Goal: Task Accomplishment & Management: Manage account settings

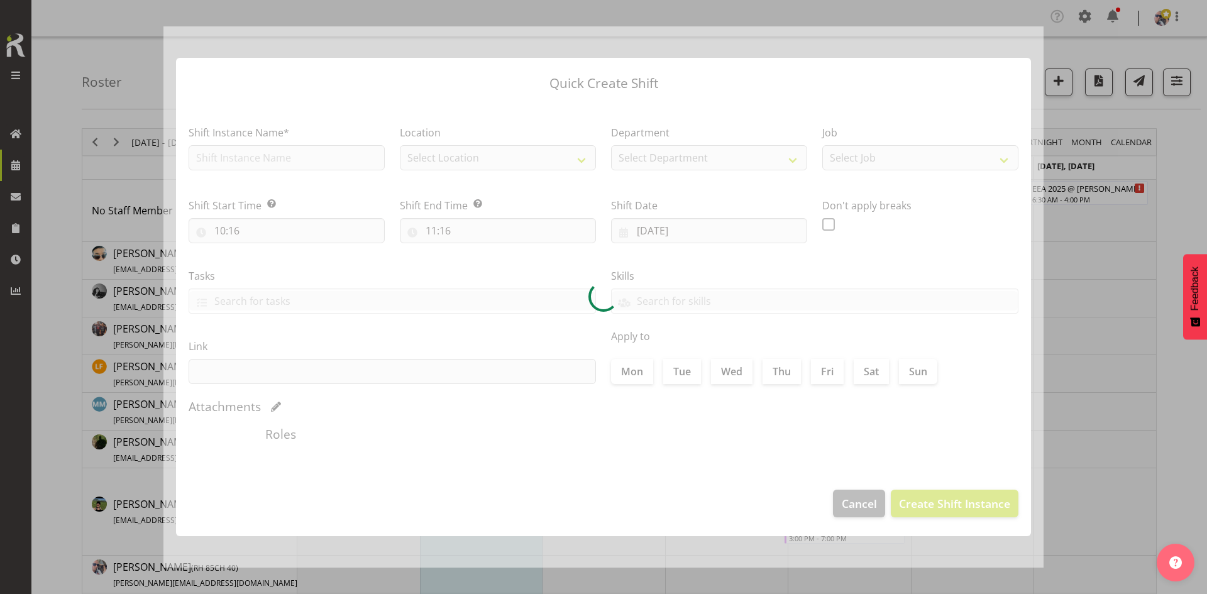
click at [828, 357] on div at bounding box center [603, 296] width 880 height 541
click at [1180, 26] on button "button" at bounding box center [1185, 23] width 20 height 20
type input "[DATE]"
checkbox input "true"
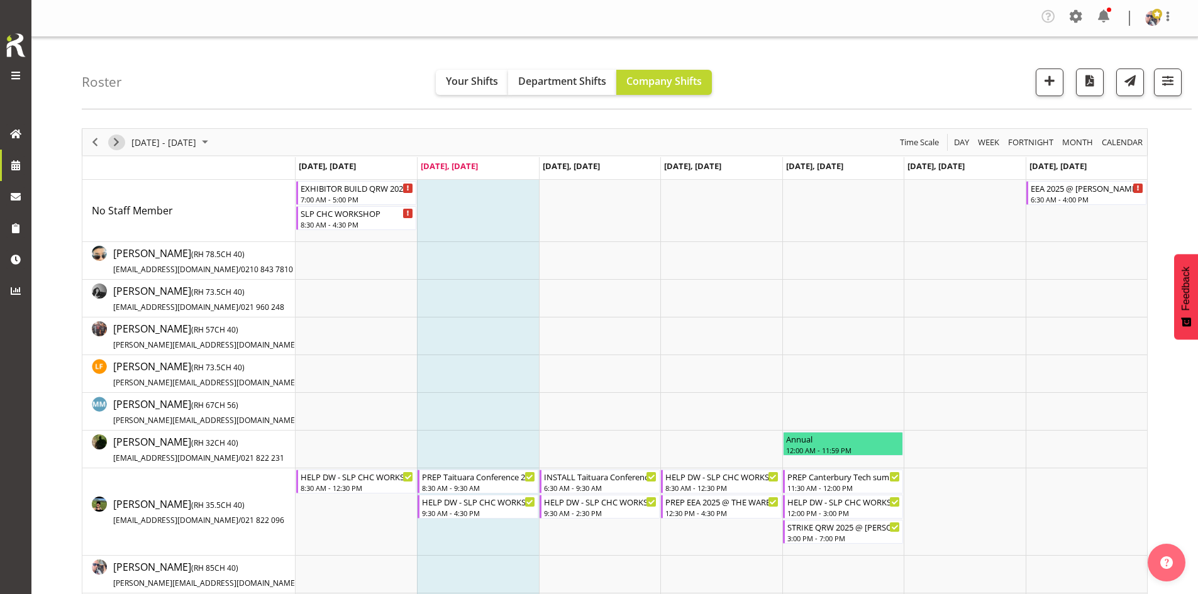
click at [111, 145] on span "Next" at bounding box center [116, 143] width 15 height 16
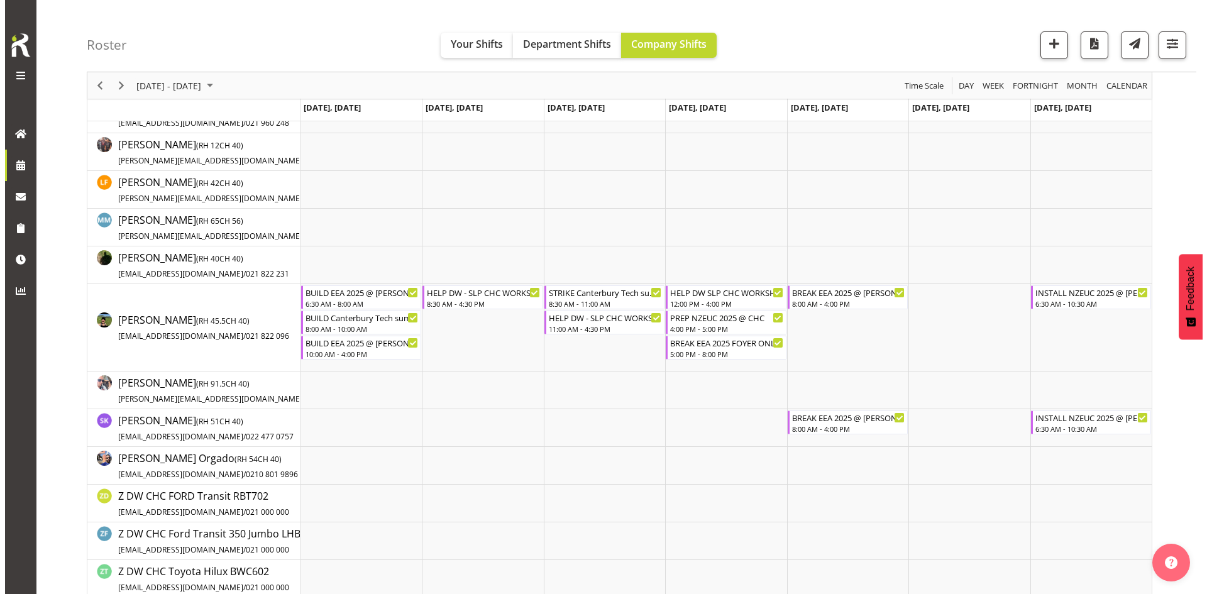
scroll to position [189, 0]
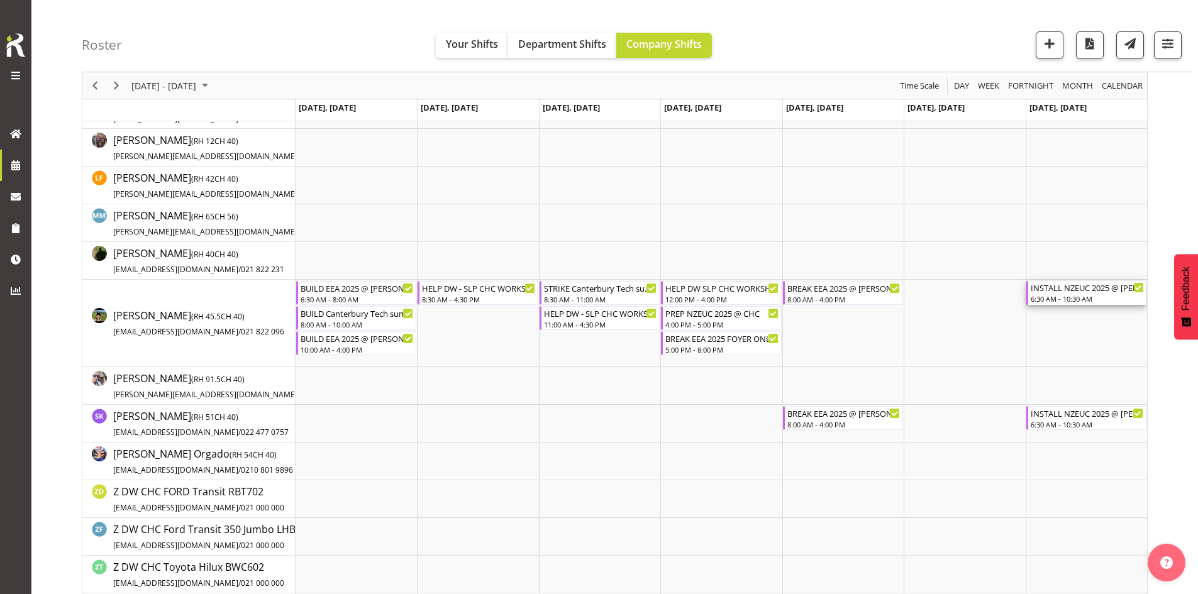
click at [1083, 291] on div "INSTALL NZEUC 2025 @ [PERSON_NAME] On Site @ 0700" at bounding box center [1087, 287] width 113 height 13
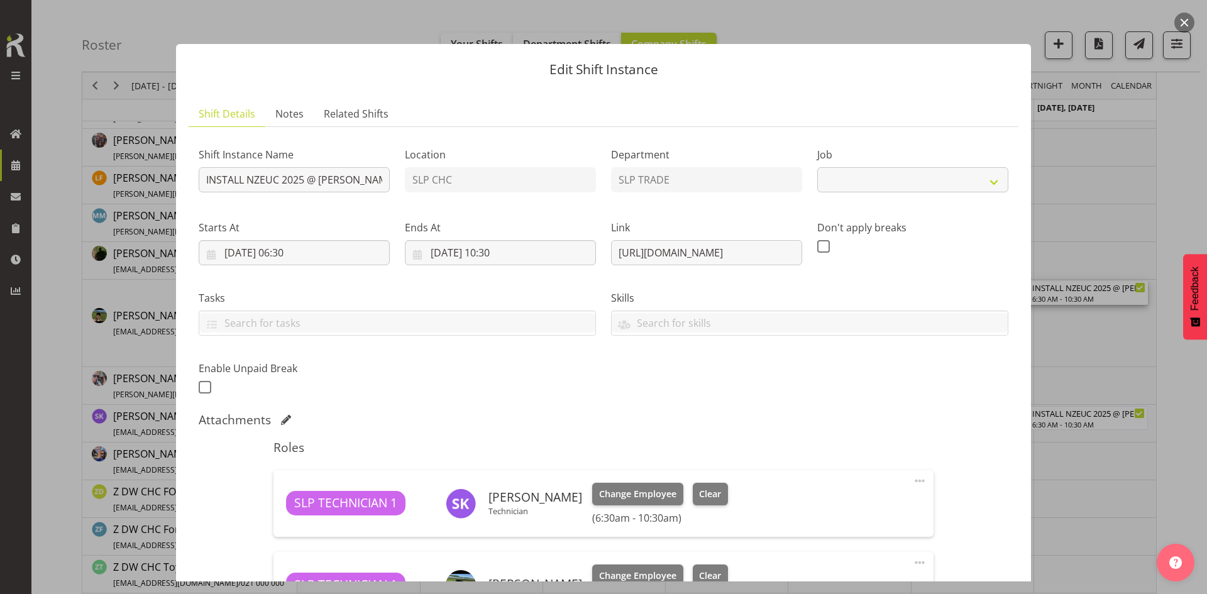
select select "9715"
click at [336, 250] on input "[DATE] 06:30" at bounding box center [294, 252] width 191 height 25
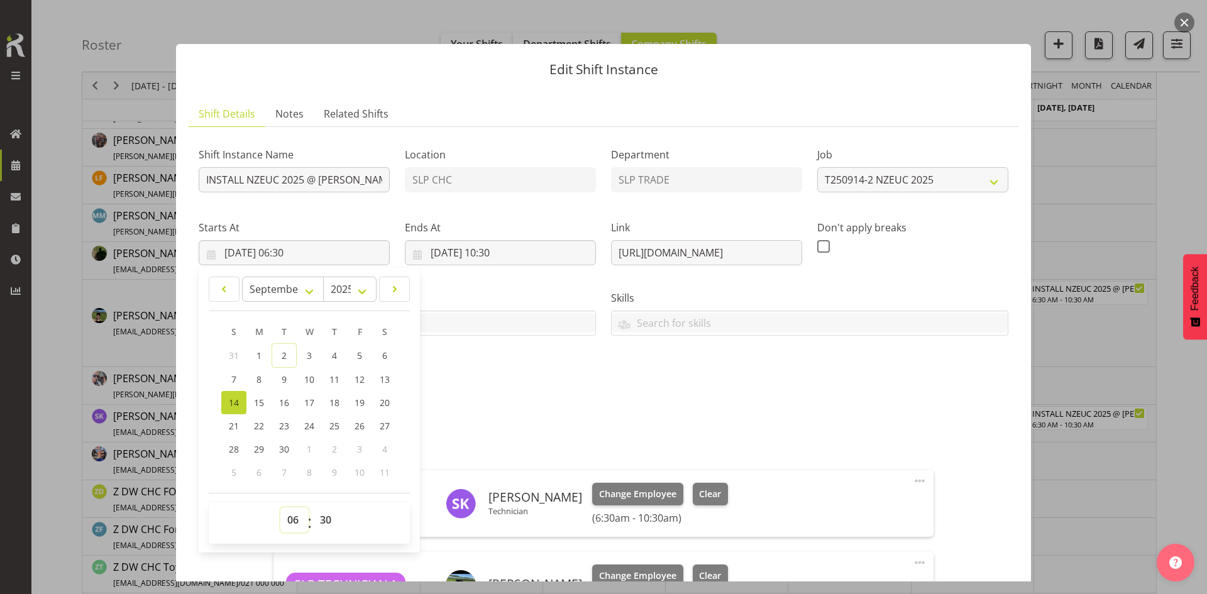
click at [294, 520] on select "00 01 02 03 04 05 06 07 08 09 10 11 12 13 14 15 16 17 18 19 20 21 22 23" at bounding box center [294, 519] width 28 height 25
select select "9"
click at [280, 507] on select "00 01 02 03 04 05 06 07 08 09 10 11 12 13 14 15 16 17 18 19 20 21 22 23" at bounding box center [294, 519] width 28 height 25
type input "[DATE] 09:30"
click at [524, 250] on input "[DATE] 10:30" at bounding box center [500, 252] width 191 height 25
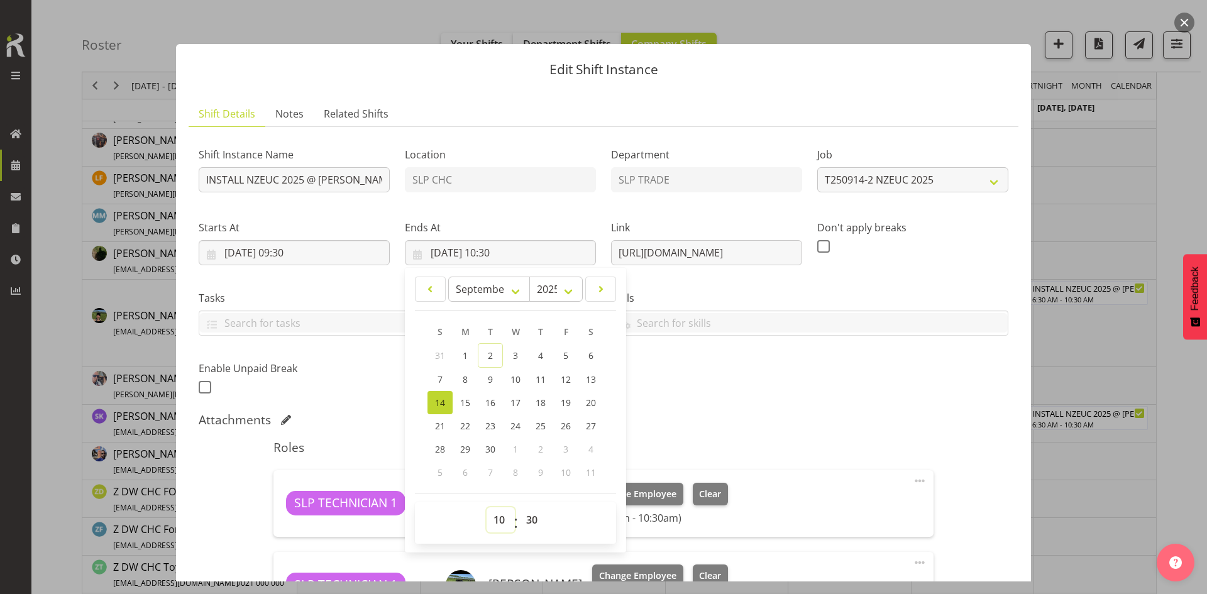
click at [499, 514] on select "00 01 02 03 04 05 06 07 08 09 10 11 12 13 14 15 16 17 18 19 20 21 22 23" at bounding box center [501, 519] width 28 height 25
select select "14"
click at [487, 507] on select "00 01 02 03 04 05 06 07 08 09 10 11 12 13 14 15 16 17 18 19 20 21 22 23" at bounding box center [501, 519] width 28 height 25
type input "[DATE] 14:30"
click at [733, 409] on div "Shift Instance Name INSTALL NZEUC 2025 @ [PERSON_NAME] On Site @ 0700 Location …" at bounding box center [604, 414] width 810 height 555
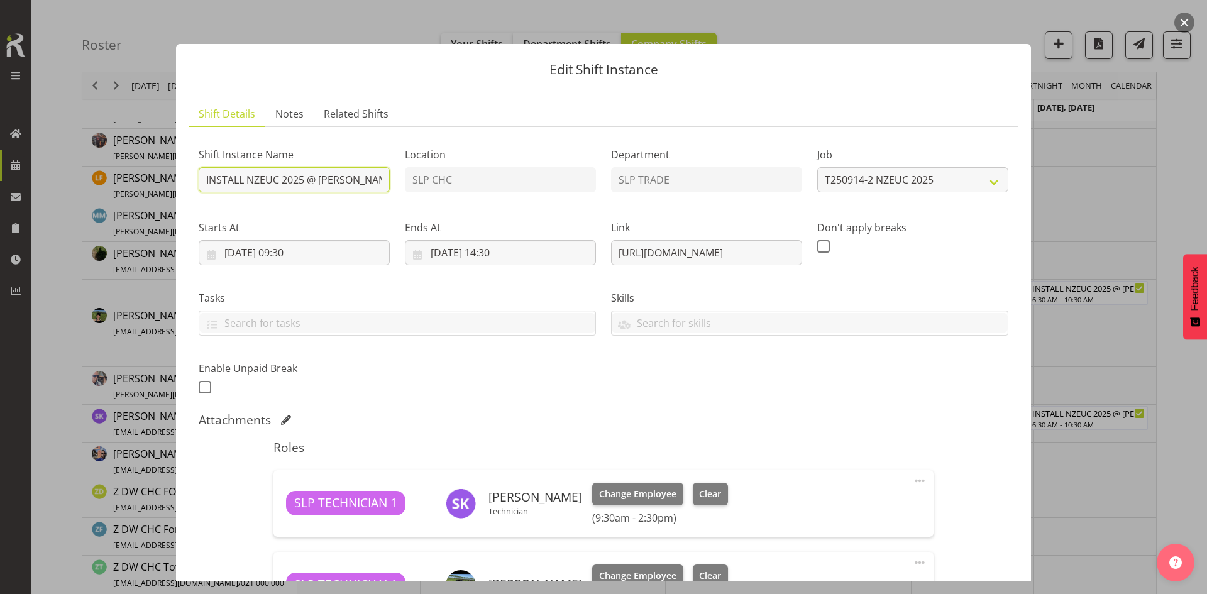
click at [339, 176] on input "INSTALL NZEUC 2025 @ [PERSON_NAME] On Site @ 0700" at bounding box center [294, 179] width 191 height 25
type input "INSTALL NZEUC 2025 @ [PERSON_NAME] On Site @ 1000"
click at [545, 416] on div "Attachments" at bounding box center [604, 419] width 810 height 15
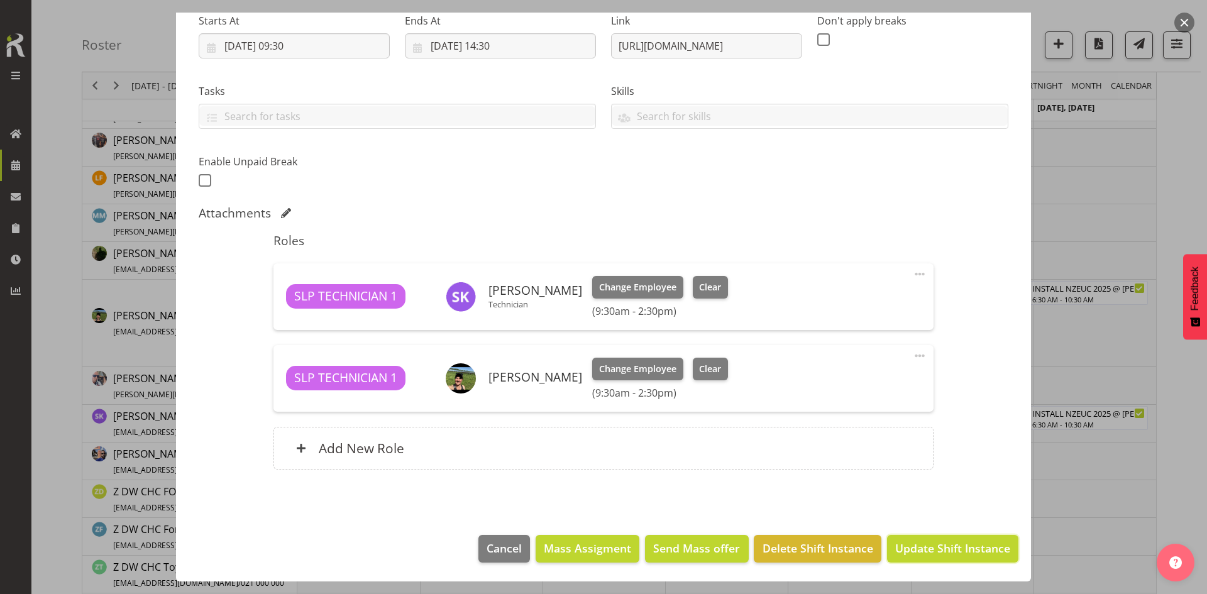
click at [907, 546] on span "Update Shift Instance" at bounding box center [952, 548] width 115 height 16
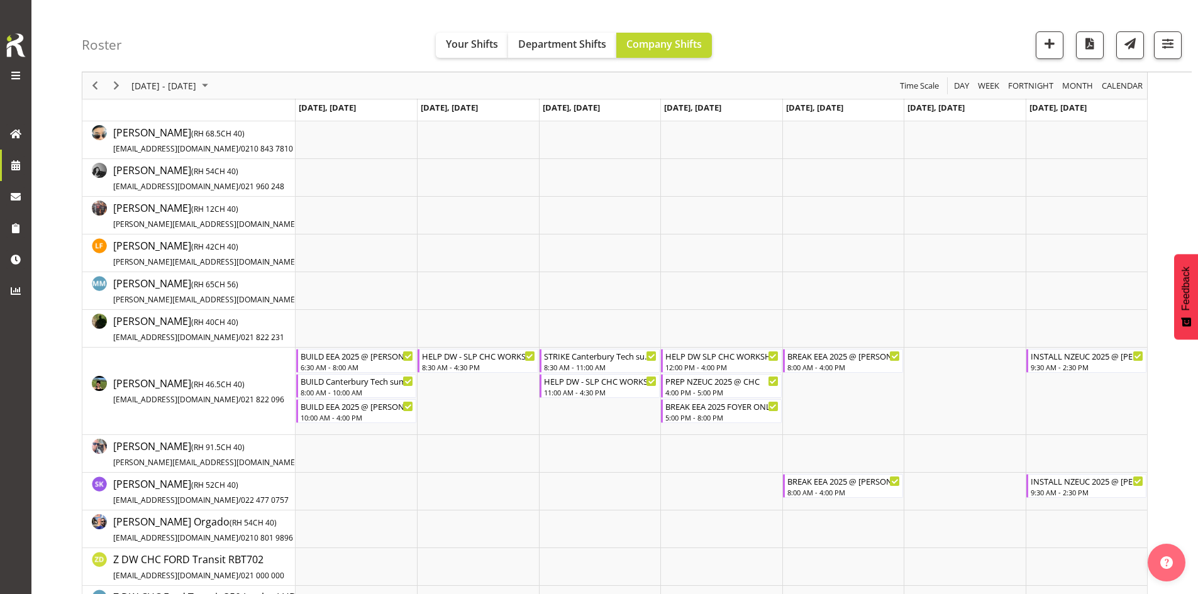
scroll to position [126, 0]
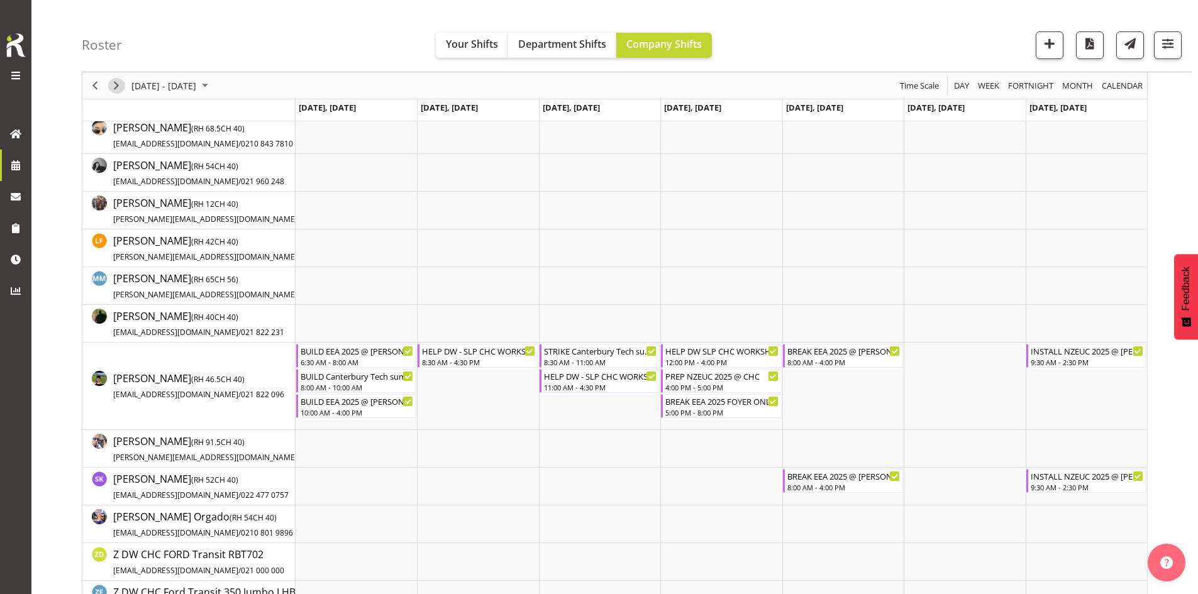
click at [120, 82] on span "Next" at bounding box center [116, 86] width 15 height 16
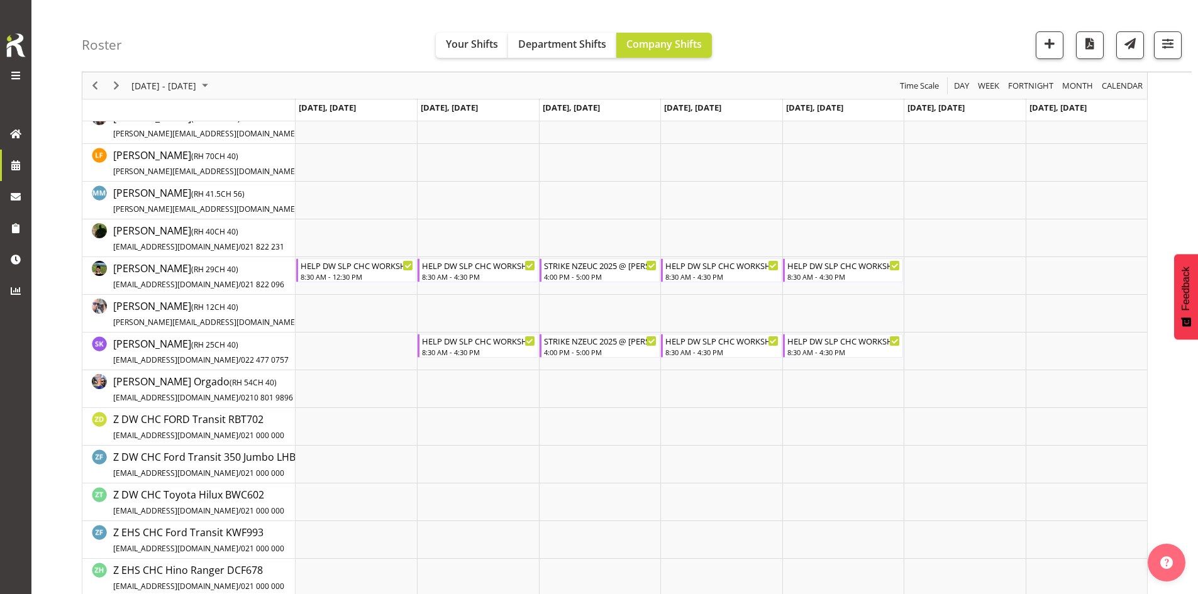
scroll to position [189, 0]
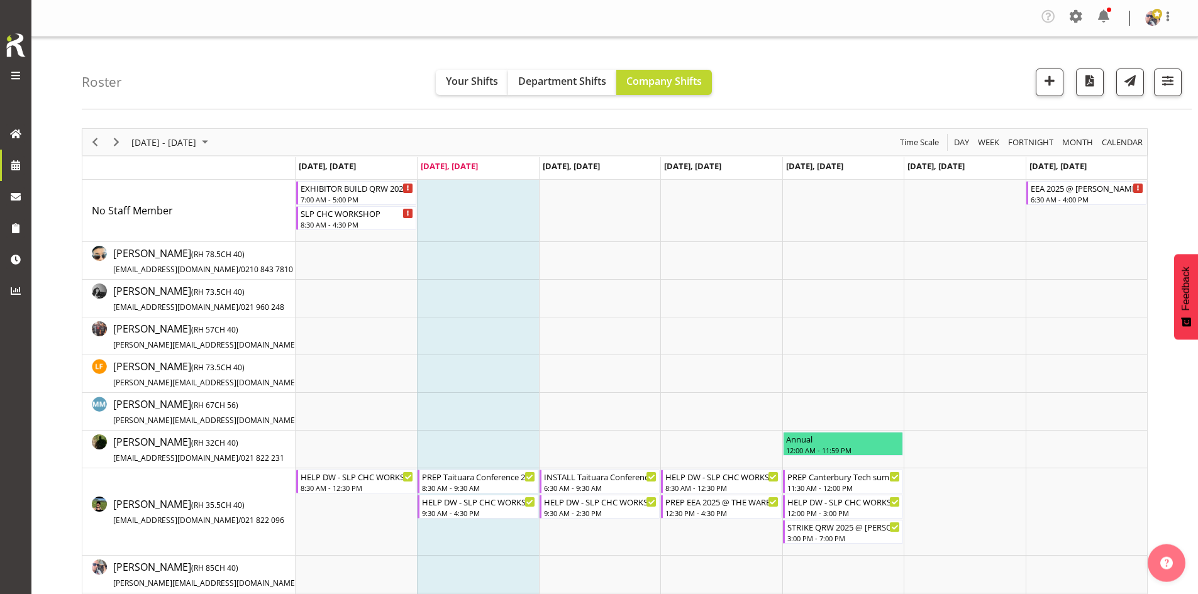
scroll to position [126, 0]
